Goal: Check status: Check status

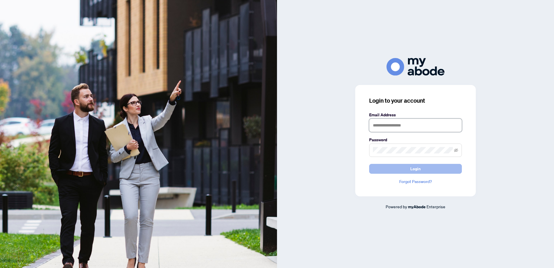
type input "**********"
click at [408, 168] on button "Login" at bounding box center [415, 169] width 93 height 10
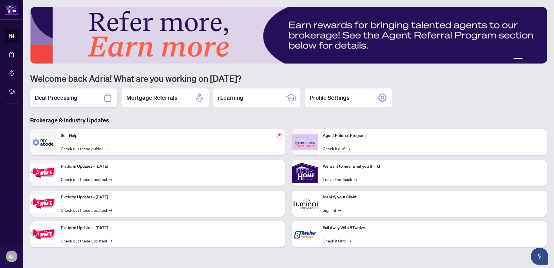
click at [72, 100] on h2 "Deal Processing" at bounding box center [56, 98] width 43 height 8
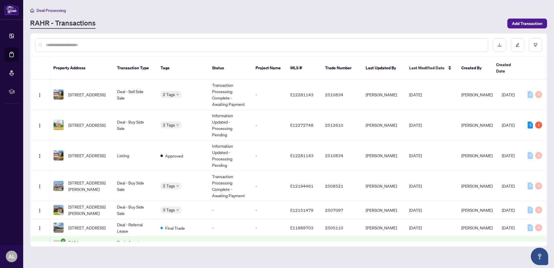
scroll to position [0, 52]
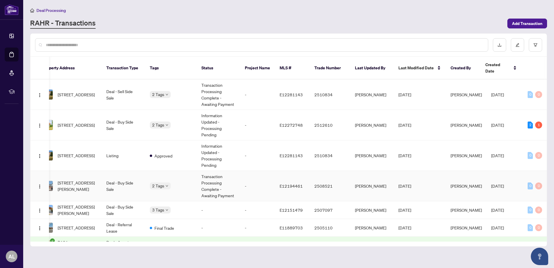
click at [218, 177] on td "Transaction Processing Complete - Awaiting Payment" at bounding box center [218, 186] width 43 height 30
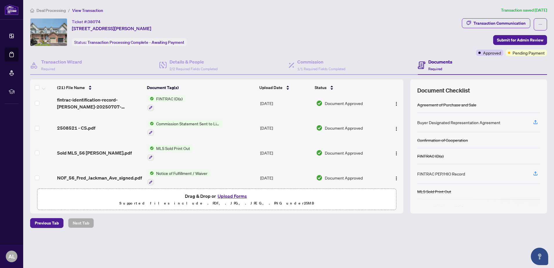
scroll to position [109, 0]
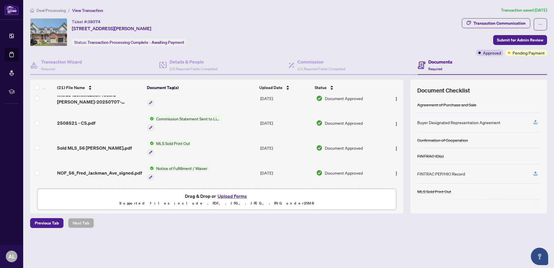
click at [215, 119] on span "Commission Statement Sent to Listing Brokerage" at bounding box center [188, 118] width 69 height 6
click at [188, 146] on span "Commission Statement Sent to Listing Brokerage" at bounding box center [187, 149] width 86 height 13
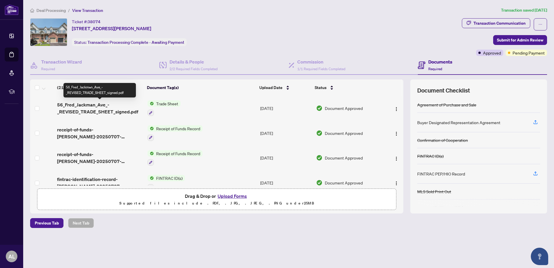
click at [92, 108] on span "56_Fred_Jackman_Ave_-_REVISED_TRADE_SHEET_signed.pdf" at bounding box center [100, 108] width 86 height 14
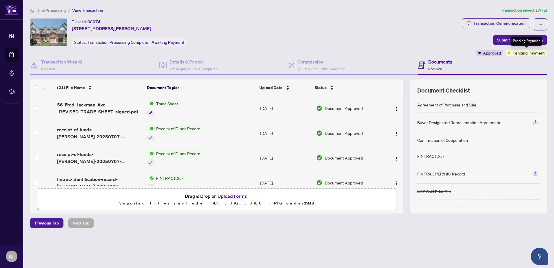
click at [524, 54] on span "Pending Payment" at bounding box center [529, 53] width 32 height 6
